Goal: Task Accomplishment & Management: Use online tool/utility

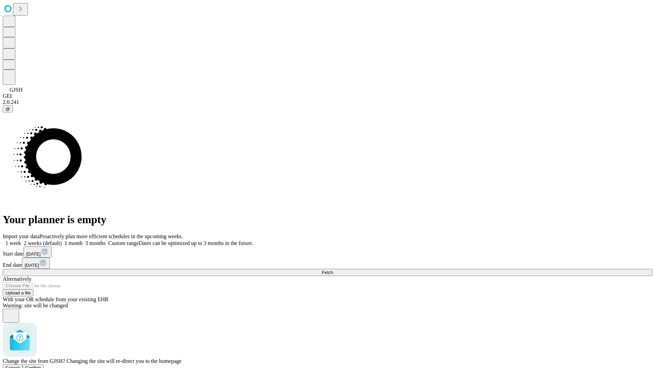
click at [41, 366] on span "Confirm" at bounding box center [33, 368] width 16 height 5
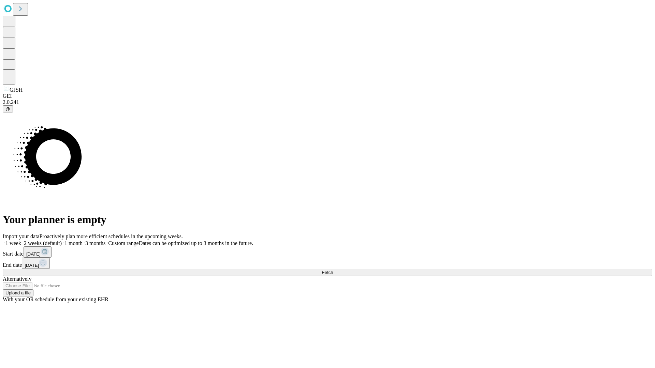
click at [83, 241] on label "1 month" at bounding box center [72, 244] width 21 height 6
click at [333, 270] on span "Fetch" at bounding box center [327, 272] width 11 height 5
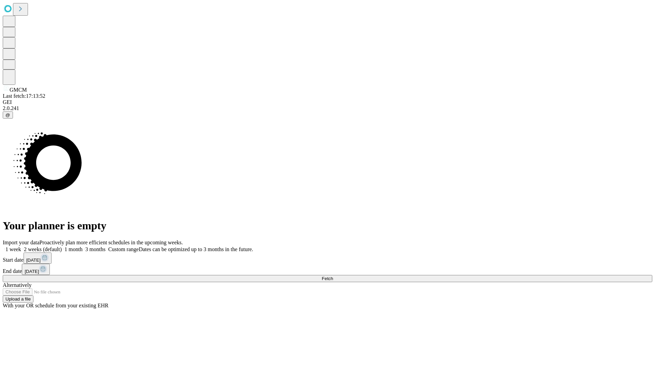
click at [83, 247] on label "1 month" at bounding box center [72, 250] width 21 height 6
click at [333, 276] on span "Fetch" at bounding box center [327, 278] width 11 height 5
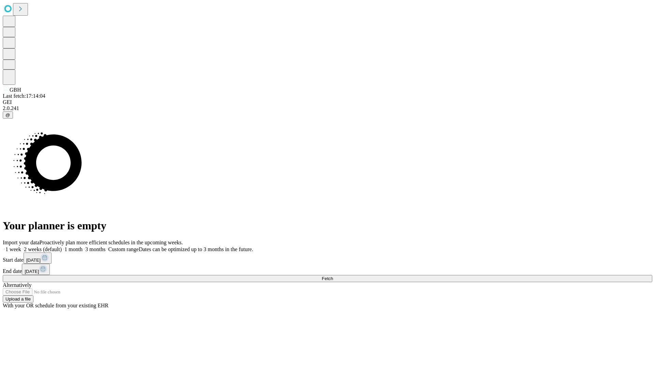
click at [333, 276] on span "Fetch" at bounding box center [327, 278] width 11 height 5
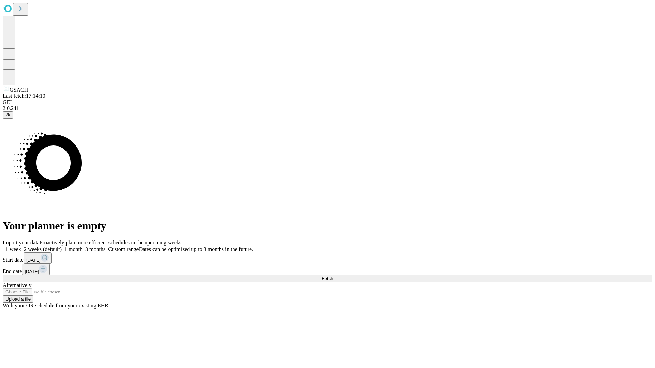
click at [83, 247] on label "1 month" at bounding box center [72, 250] width 21 height 6
click at [333, 276] on span "Fetch" at bounding box center [327, 278] width 11 height 5
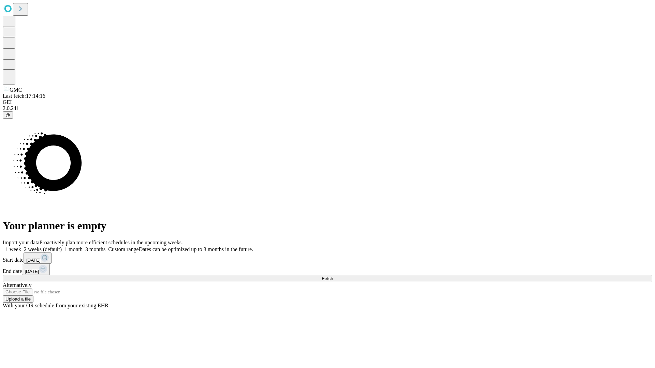
click at [83, 247] on label "1 month" at bounding box center [72, 250] width 21 height 6
click at [333, 276] on span "Fetch" at bounding box center [327, 278] width 11 height 5
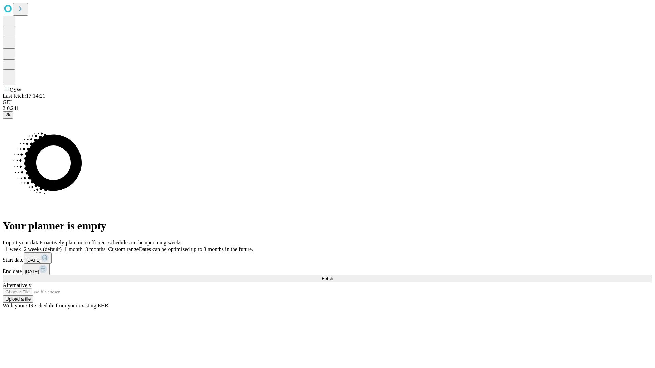
click at [83, 247] on label "1 month" at bounding box center [72, 250] width 21 height 6
click at [333, 276] on span "Fetch" at bounding box center [327, 278] width 11 height 5
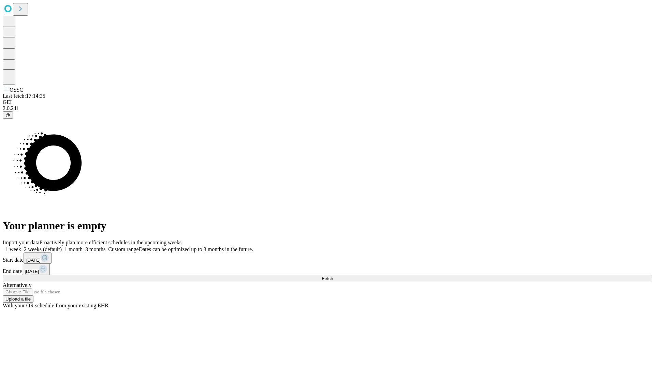
click at [83, 247] on label "1 month" at bounding box center [72, 250] width 21 height 6
click at [333, 276] on span "Fetch" at bounding box center [327, 278] width 11 height 5
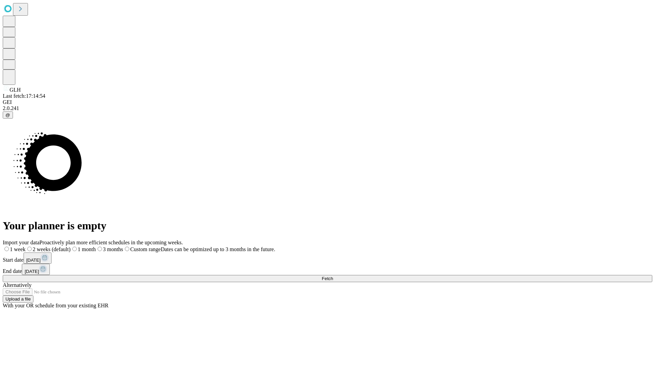
click at [96, 247] on label "1 month" at bounding box center [83, 250] width 25 height 6
click at [333, 276] on span "Fetch" at bounding box center [327, 278] width 11 height 5
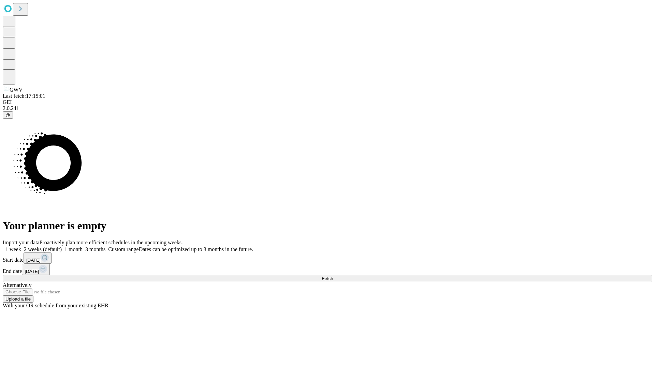
click at [83, 247] on label "1 month" at bounding box center [72, 250] width 21 height 6
click at [333, 276] on span "Fetch" at bounding box center [327, 278] width 11 height 5
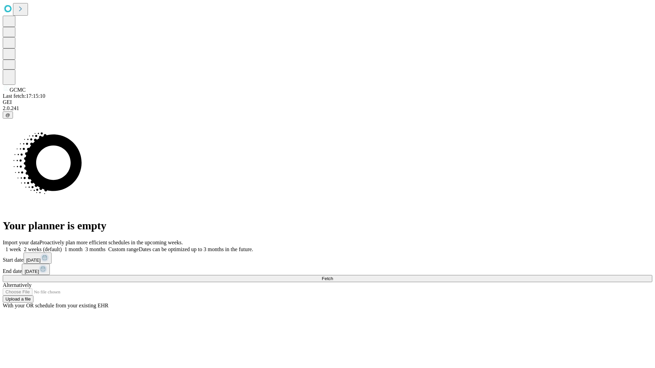
click at [83, 247] on label "1 month" at bounding box center [72, 250] width 21 height 6
click at [333, 276] on span "Fetch" at bounding box center [327, 278] width 11 height 5
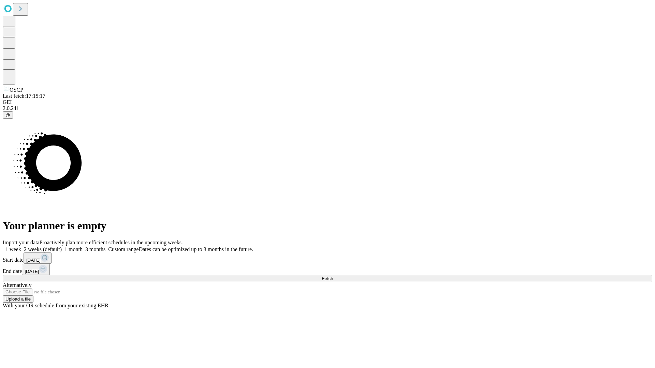
click at [83, 247] on label "1 month" at bounding box center [72, 250] width 21 height 6
click at [333, 276] on span "Fetch" at bounding box center [327, 278] width 11 height 5
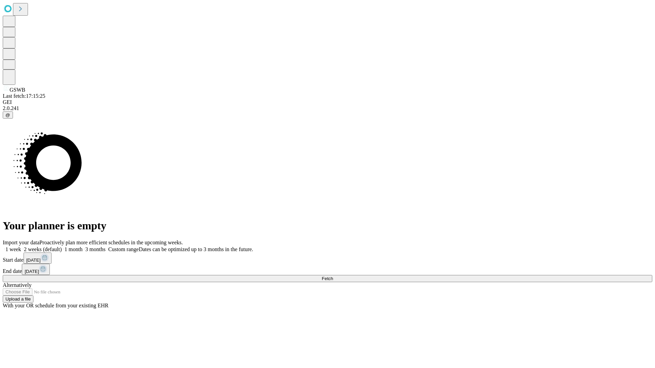
click at [83, 247] on label "1 month" at bounding box center [72, 250] width 21 height 6
click at [333, 276] on span "Fetch" at bounding box center [327, 278] width 11 height 5
